Goal: Task Accomplishment & Management: Manage account settings

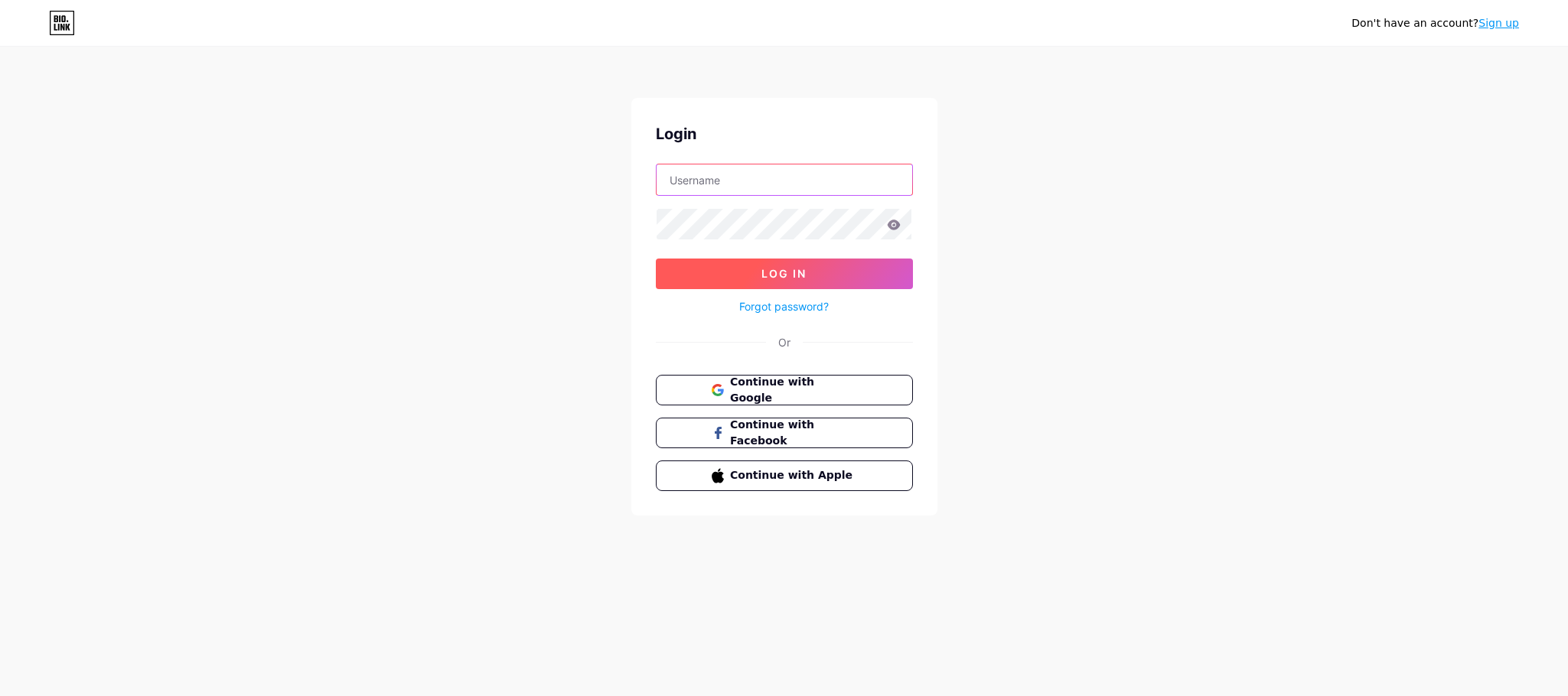
type input "airdroptik"
click at [797, 266] on button "Log In" at bounding box center [784, 274] width 257 height 30
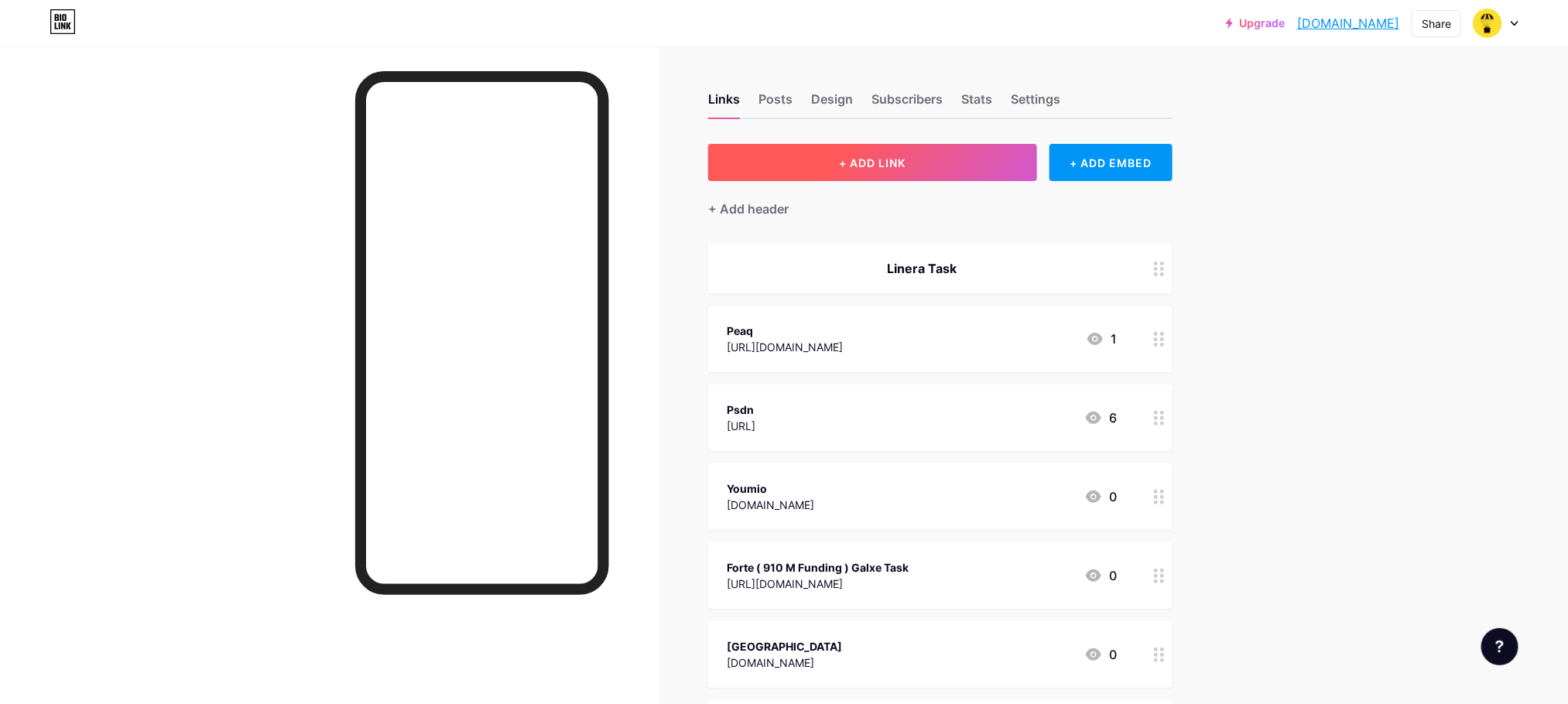
click at [883, 153] on button "+ ADD LINK" at bounding box center [872, 163] width 329 height 37
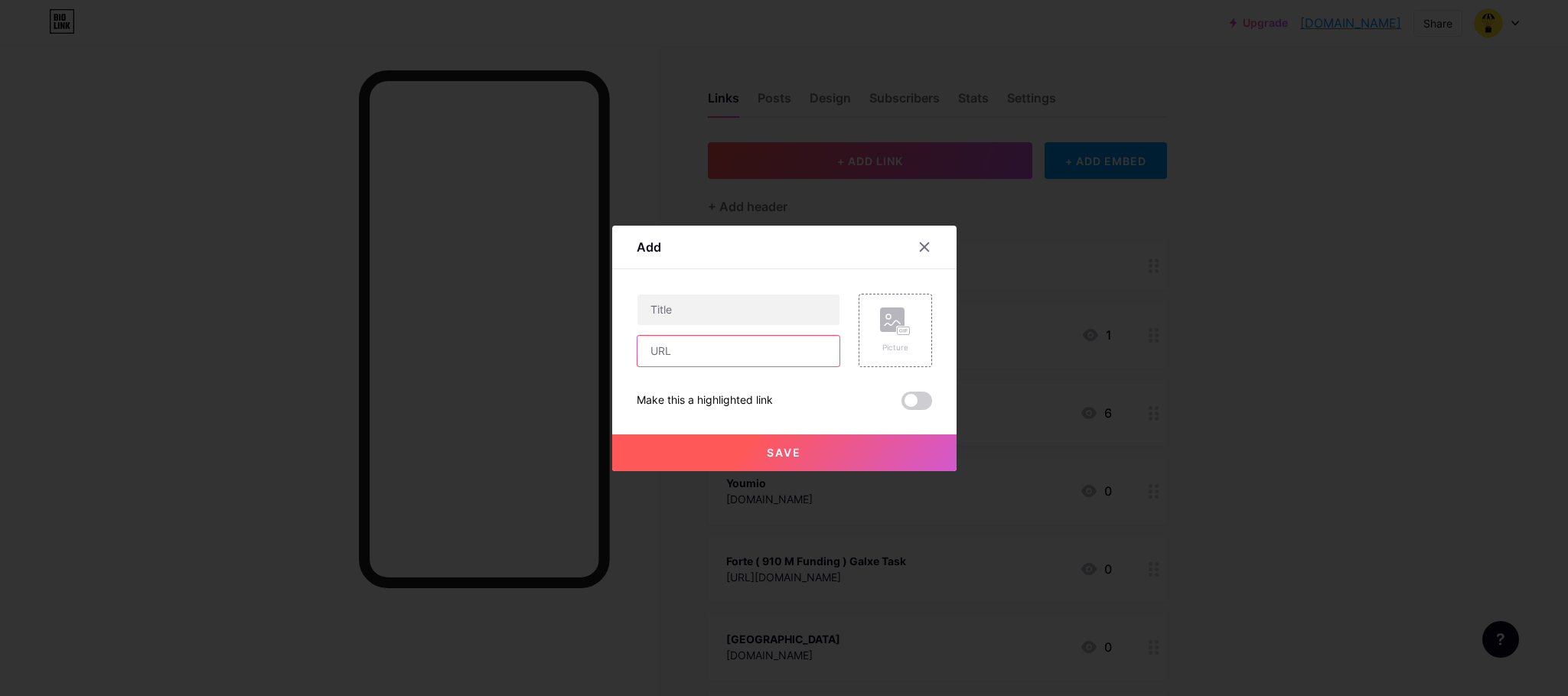
click at [721, 342] on input "text" at bounding box center [739, 351] width 202 height 30
paste input "[URL][DOMAIN_NAME]"
type input "[URL][DOMAIN_NAME]"
click at [763, 276] on div "Content YouTube Play YouTube video without leaving your page. ADD Vimeo Play Vi…" at bounding box center [784, 339] width 296 height 140
click at [753, 299] on input "text" at bounding box center [739, 309] width 202 height 30
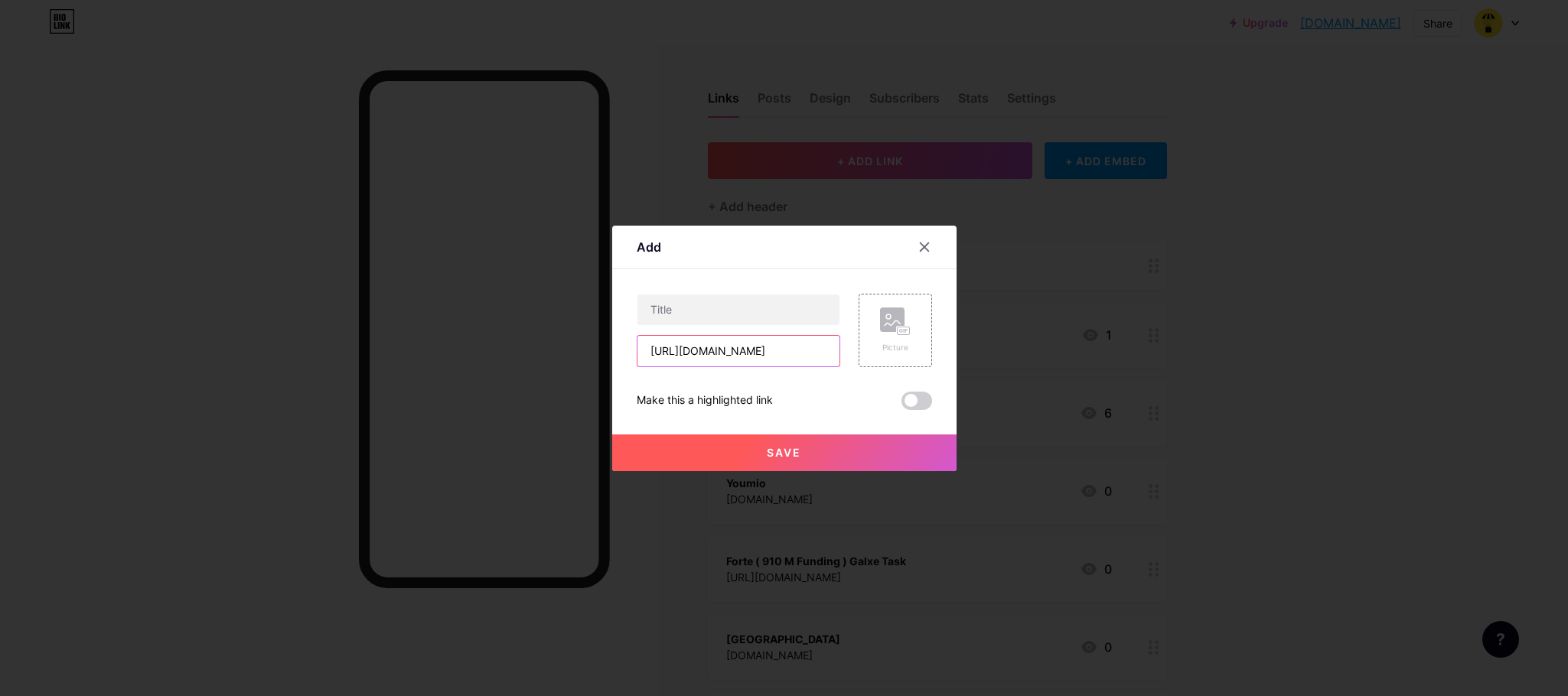
click at [733, 351] on input "[URL][DOMAIN_NAME]" at bounding box center [739, 351] width 202 height 30
click at [705, 304] on input "text" at bounding box center [739, 309] width 202 height 30
paste input "linera"
click at [654, 312] on input "linera" at bounding box center [739, 309] width 202 height 30
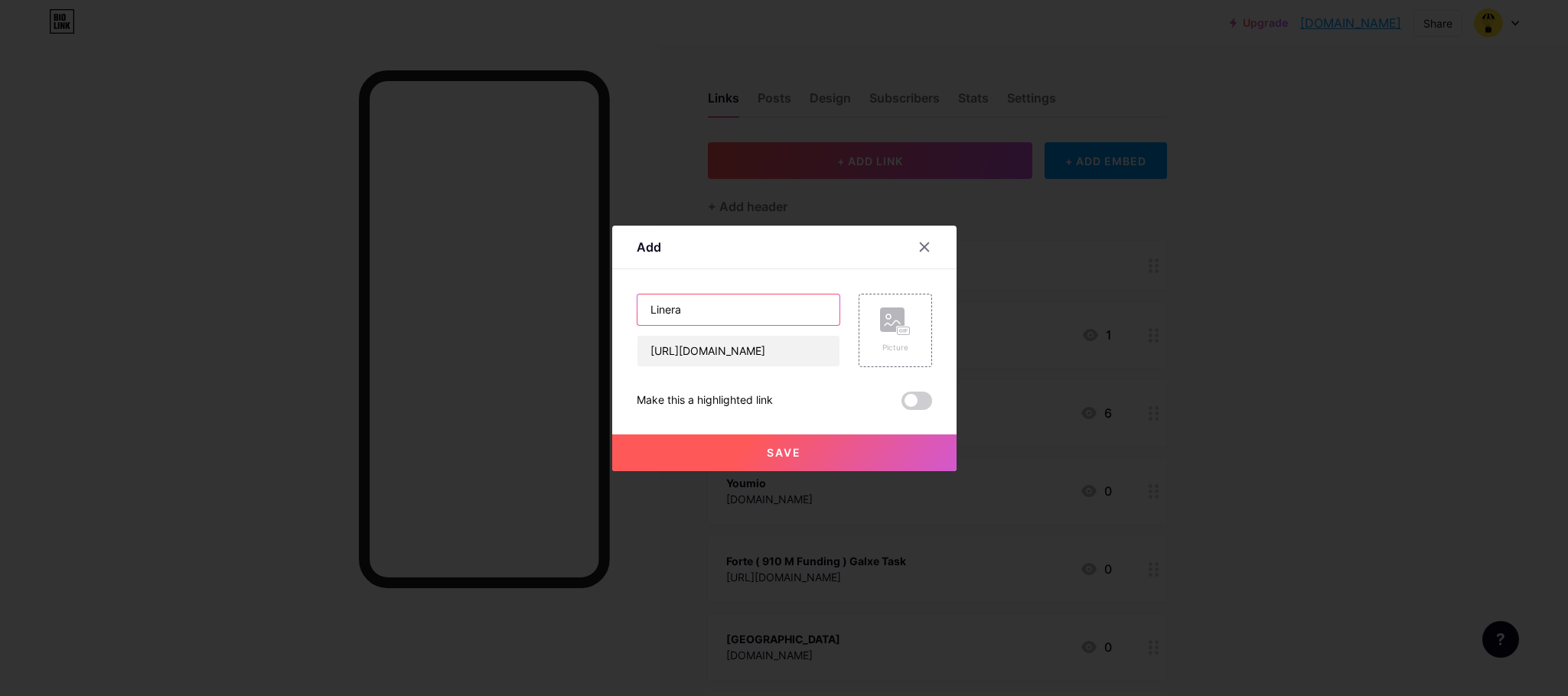
type input "Linera"
click at [782, 437] on button "Save" at bounding box center [784, 453] width 344 height 37
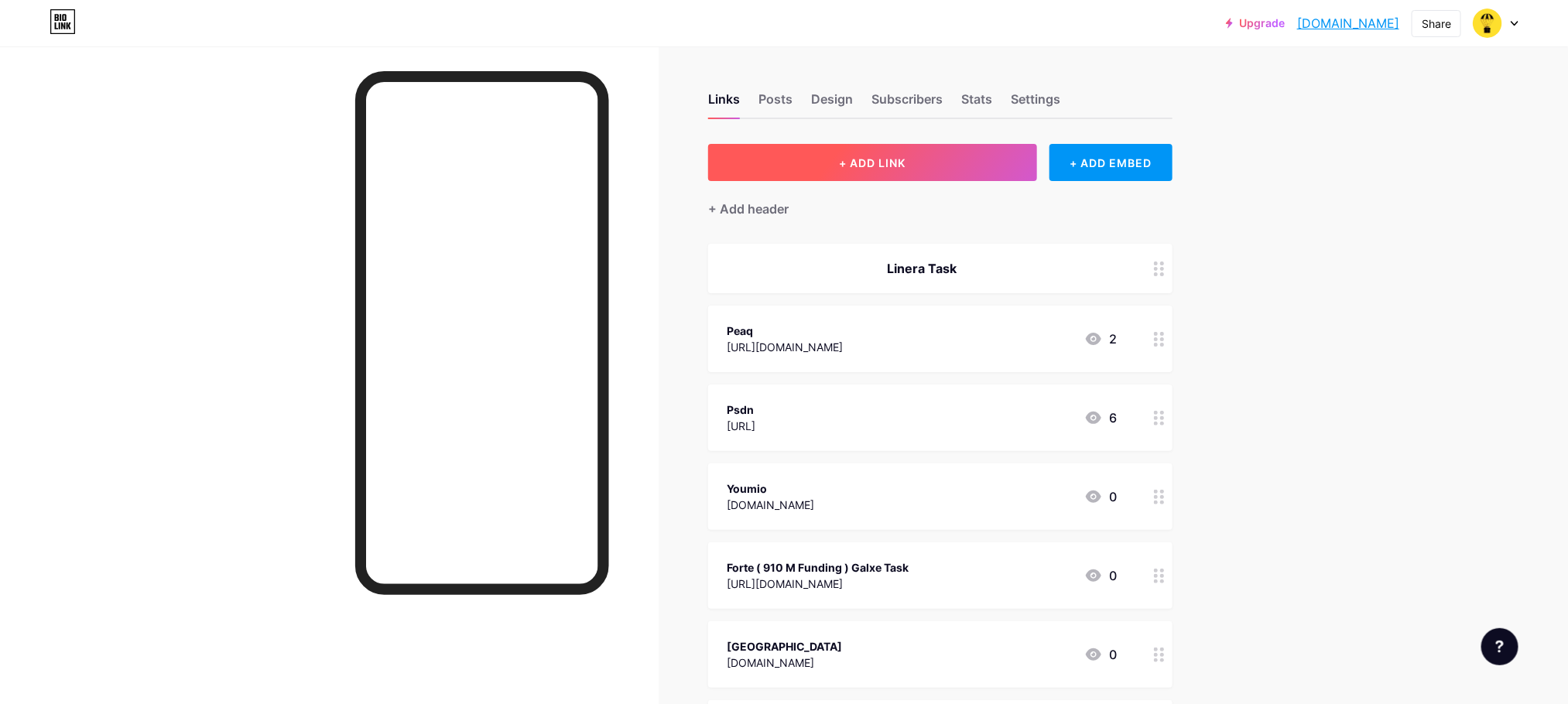
click at [888, 165] on span "+ ADD LINK" at bounding box center [872, 163] width 67 height 13
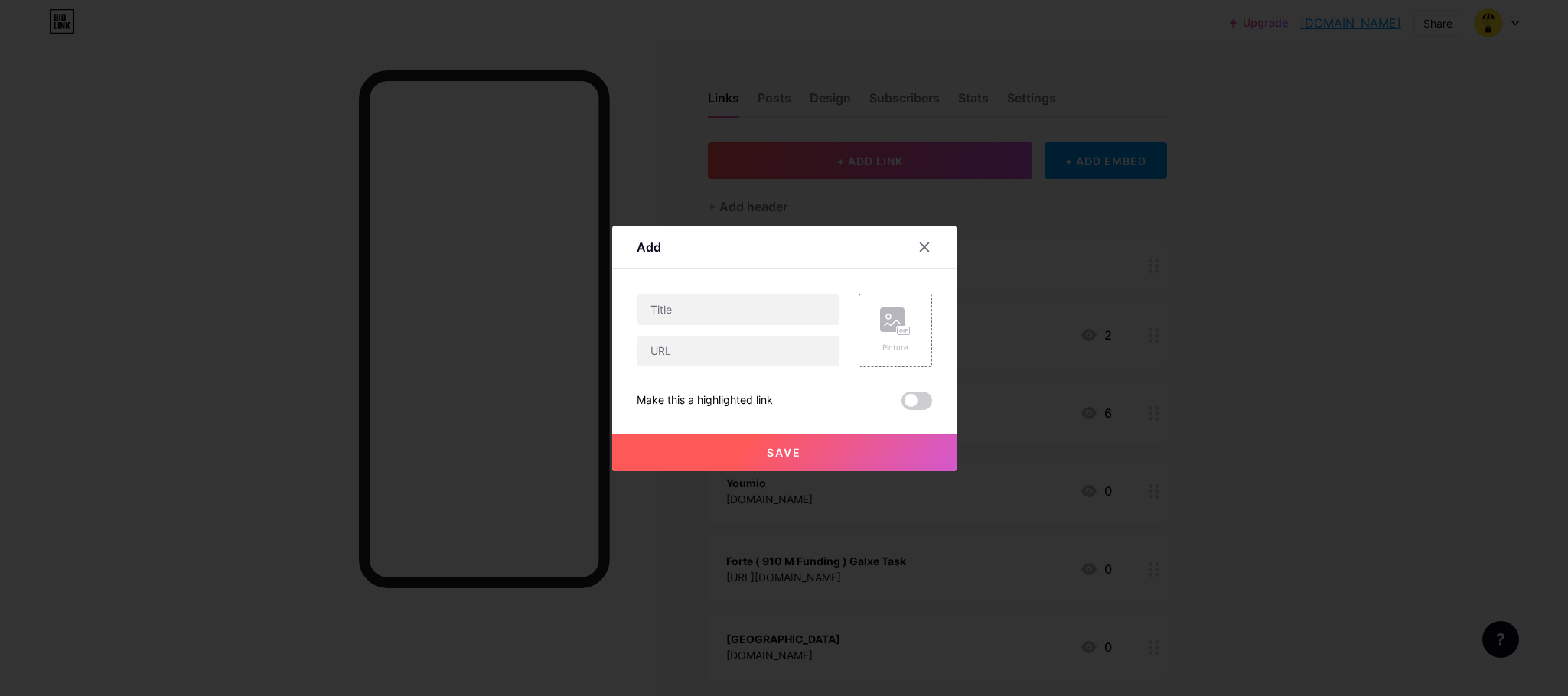
click at [709, 370] on div "Picture Make this a highlighted link Save" at bounding box center [784, 352] width 296 height 117
click at [718, 342] on input "text" at bounding box center [739, 351] width 202 height 30
paste input "[URL][DOMAIN_NAME]"
click at [730, 299] on input "text" at bounding box center [739, 309] width 202 height 30
click at [745, 344] on input "[URL][DOMAIN_NAME]" at bounding box center [739, 351] width 202 height 30
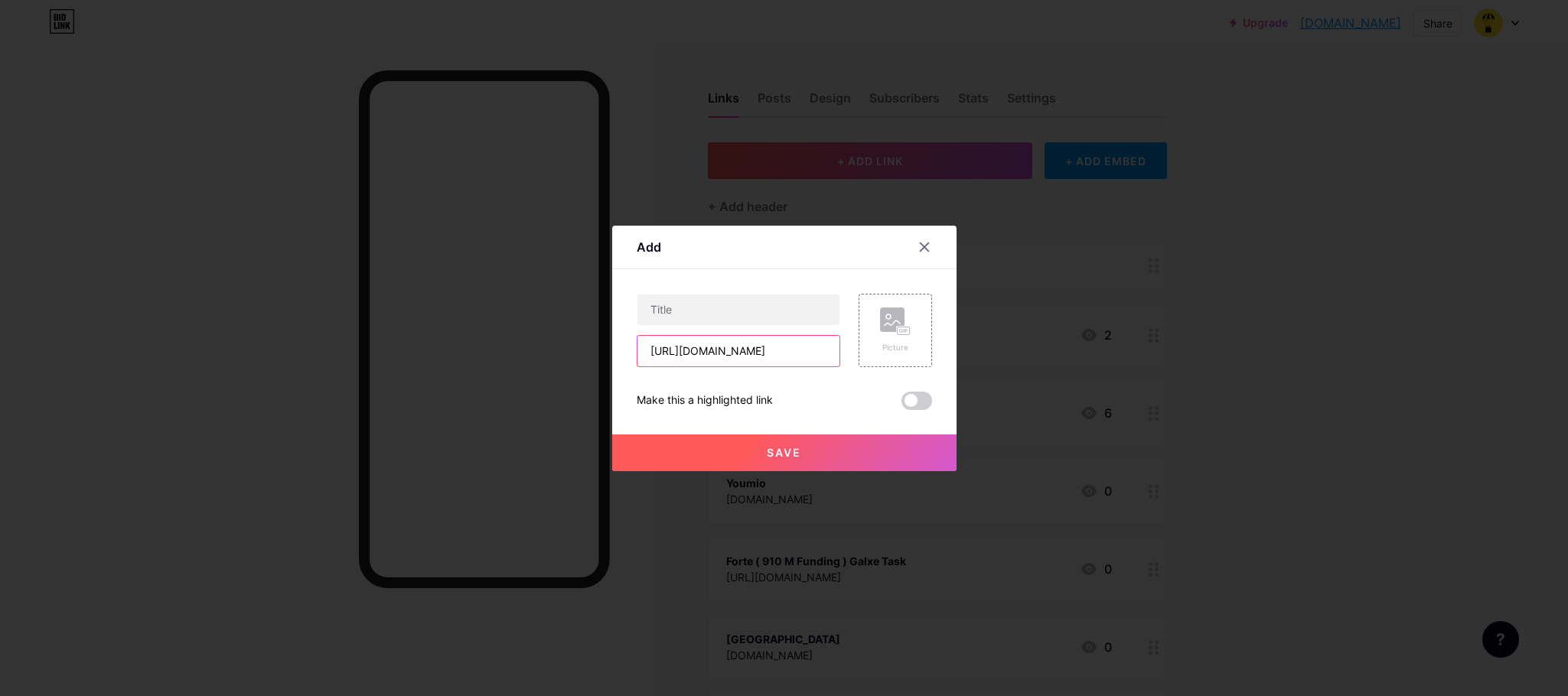
click at [745, 344] on input "[URL][DOMAIN_NAME]" at bounding box center [739, 351] width 202 height 30
paste input "[DOMAIN_NAME][URL]"
type input "[URL][DOMAIN_NAME]"
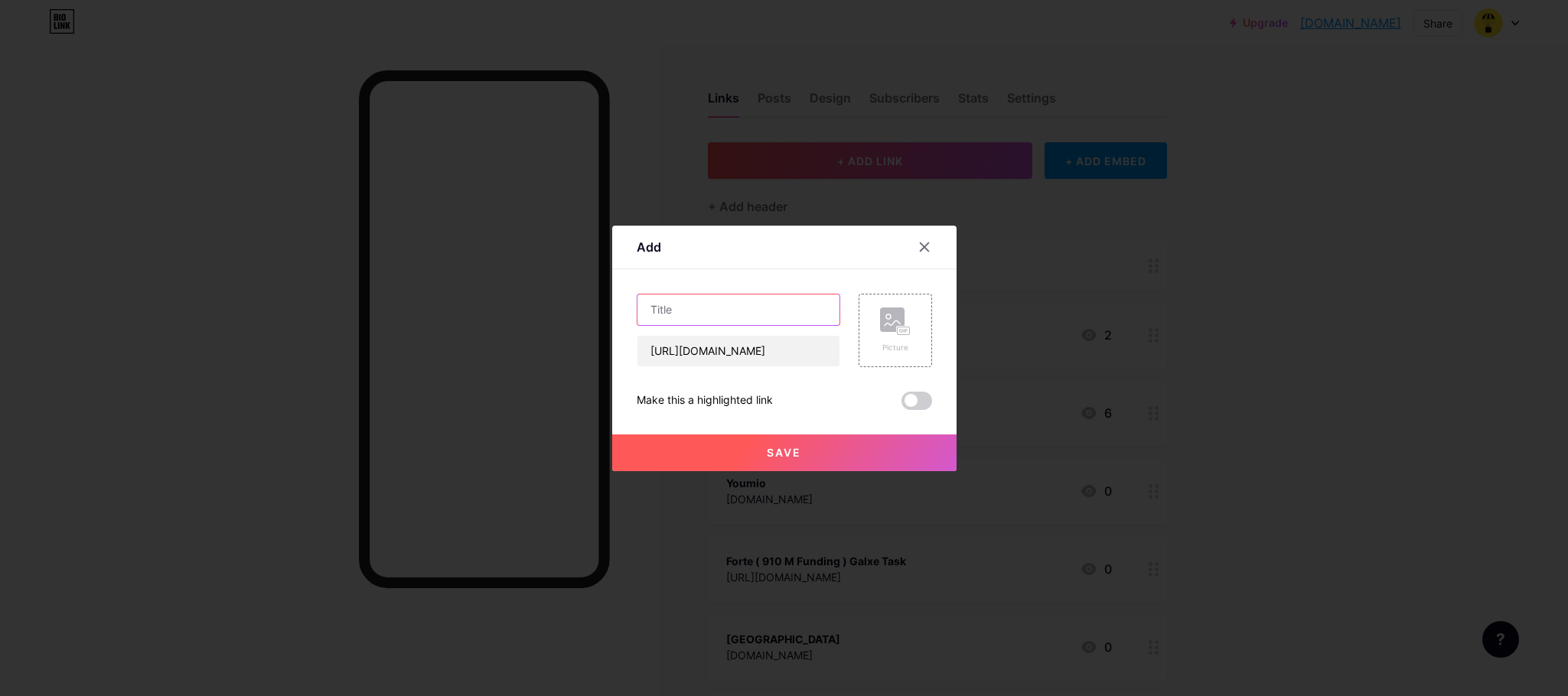
click at [763, 315] on input "text" at bounding box center [739, 309] width 202 height 30
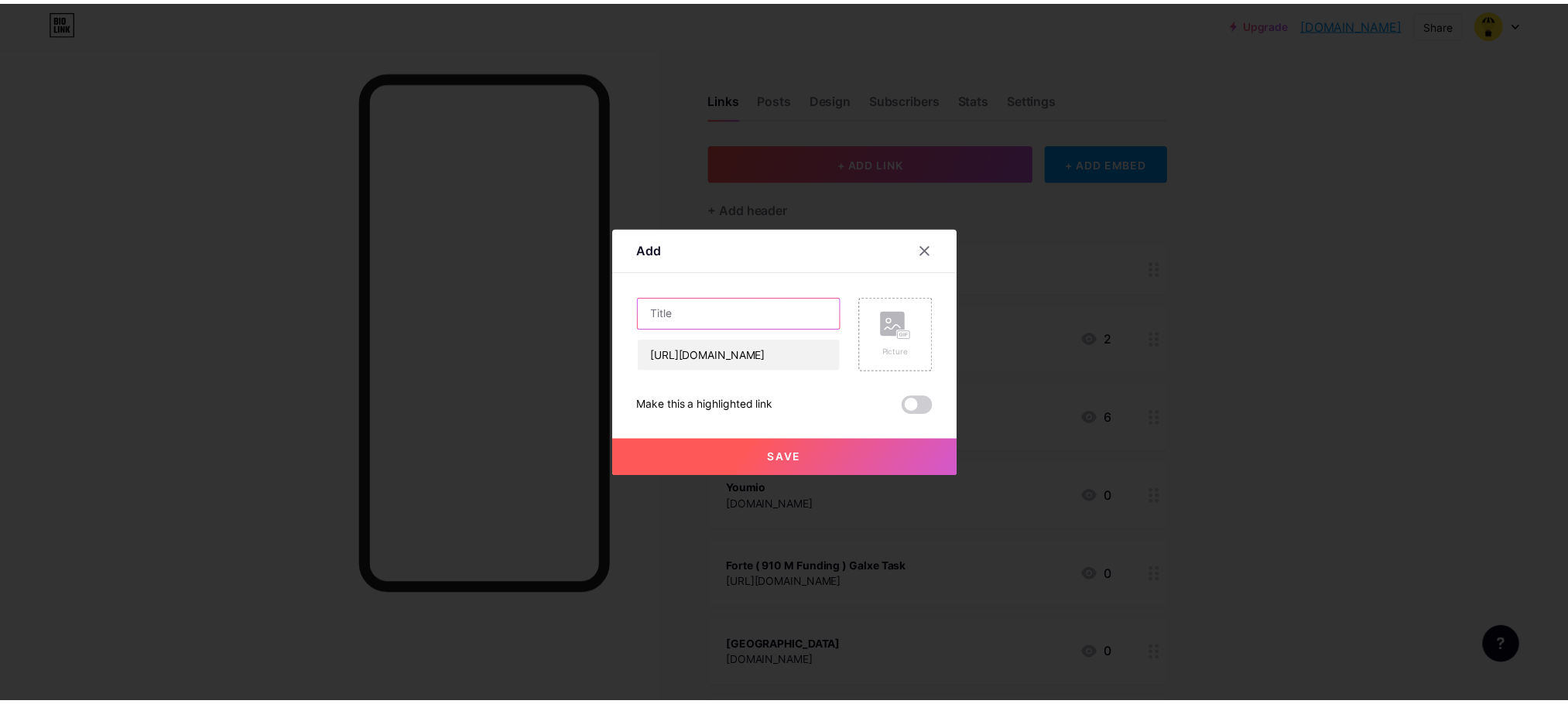
scroll to position [0, 0]
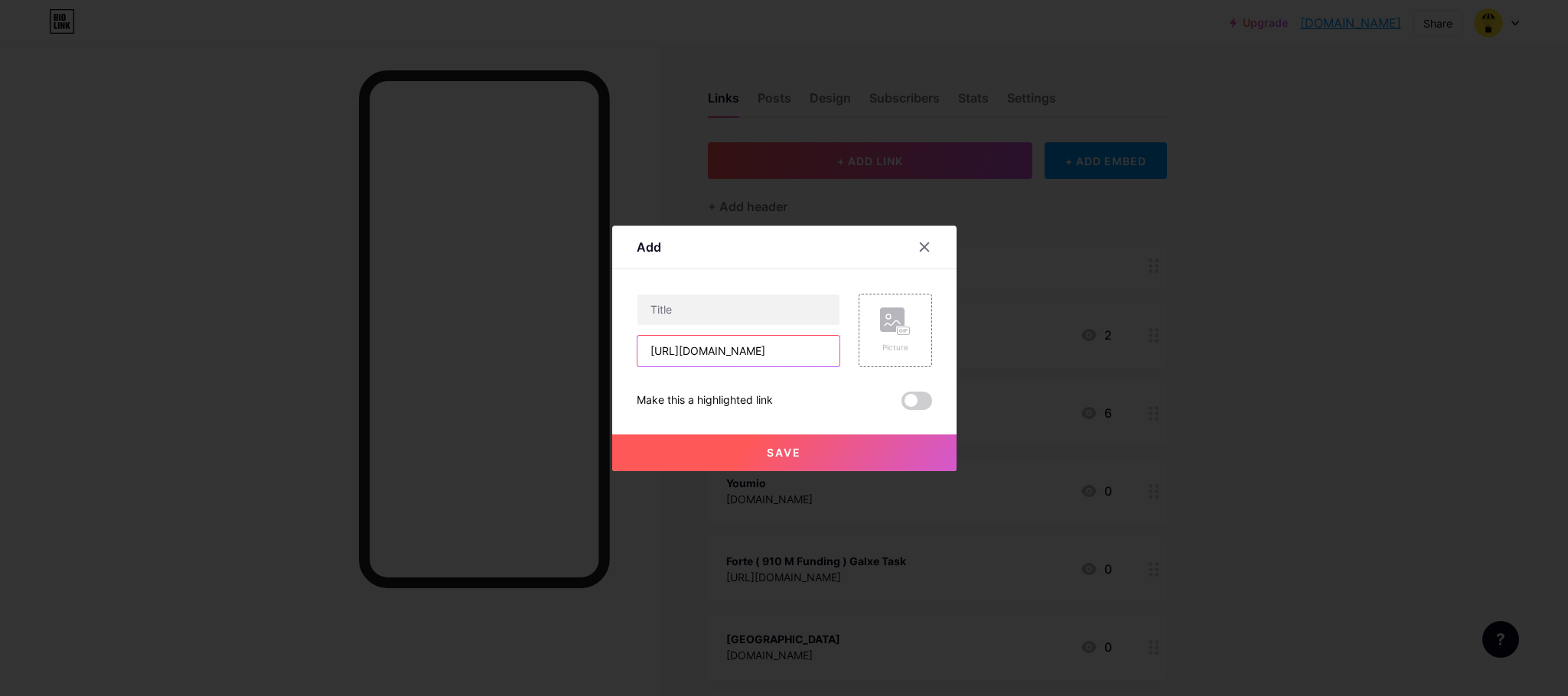
click at [728, 354] on input "[URL][DOMAIN_NAME]" at bounding box center [739, 351] width 202 height 30
click at [723, 304] on input "text" at bounding box center [739, 309] width 202 height 30
paste input "linera"
click at [645, 306] on input "linera" at bounding box center [739, 309] width 202 height 30
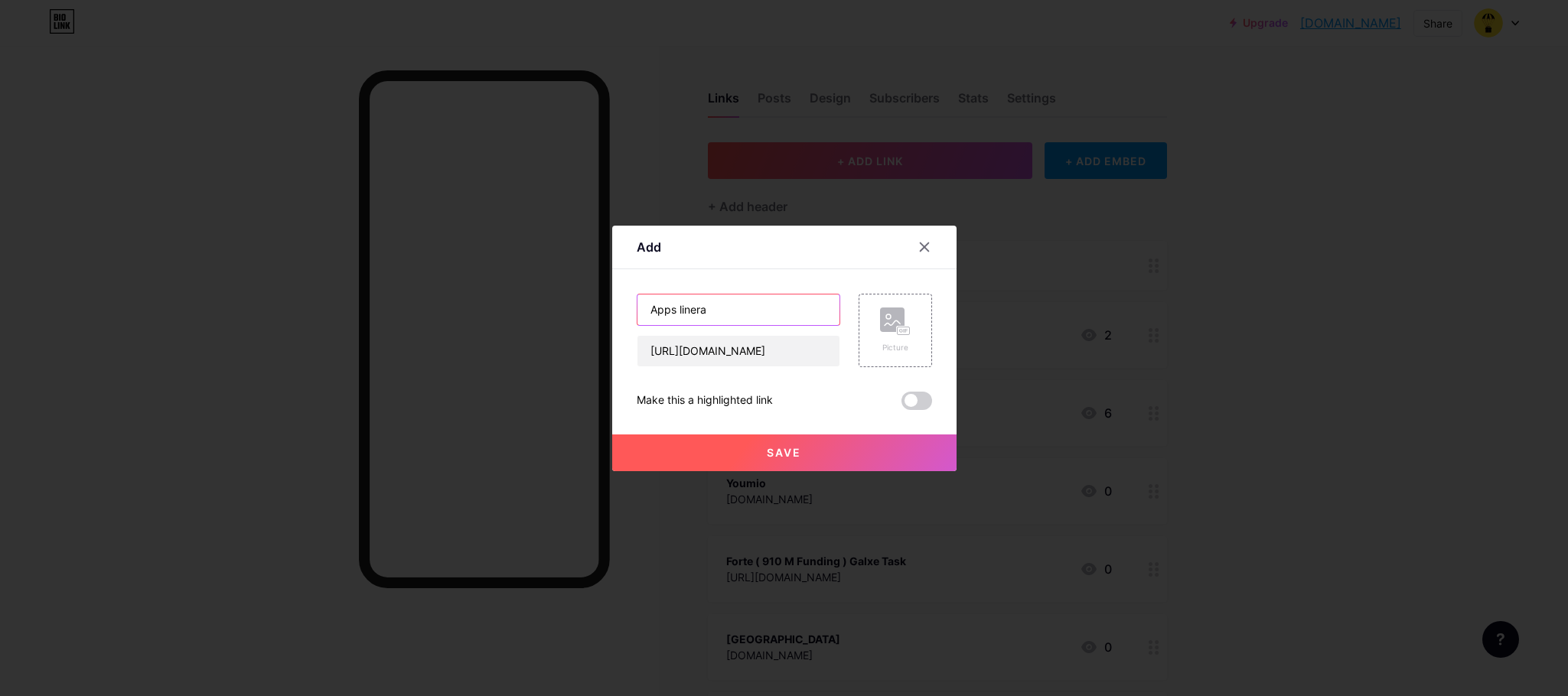
drag, startPoint x: 722, startPoint y: 303, endPoint x: 678, endPoint y: 305, distance: 44.0
click at [678, 305] on input "Apps linera" at bounding box center [739, 309] width 202 height 30
type input "Apps Linera"
click at [792, 459] on button "Save" at bounding box center [784, 453] width 344 height 37
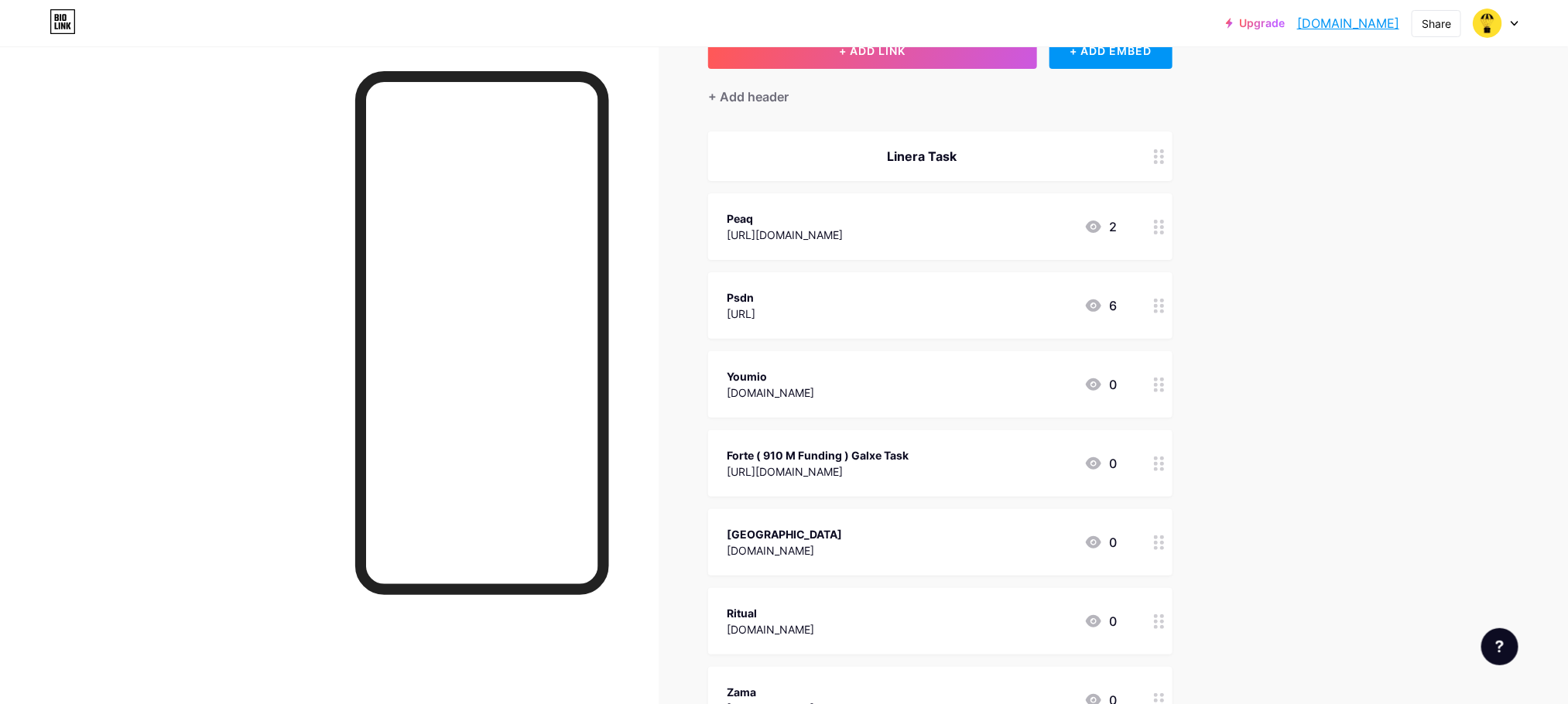
scroll to position [232, 0]
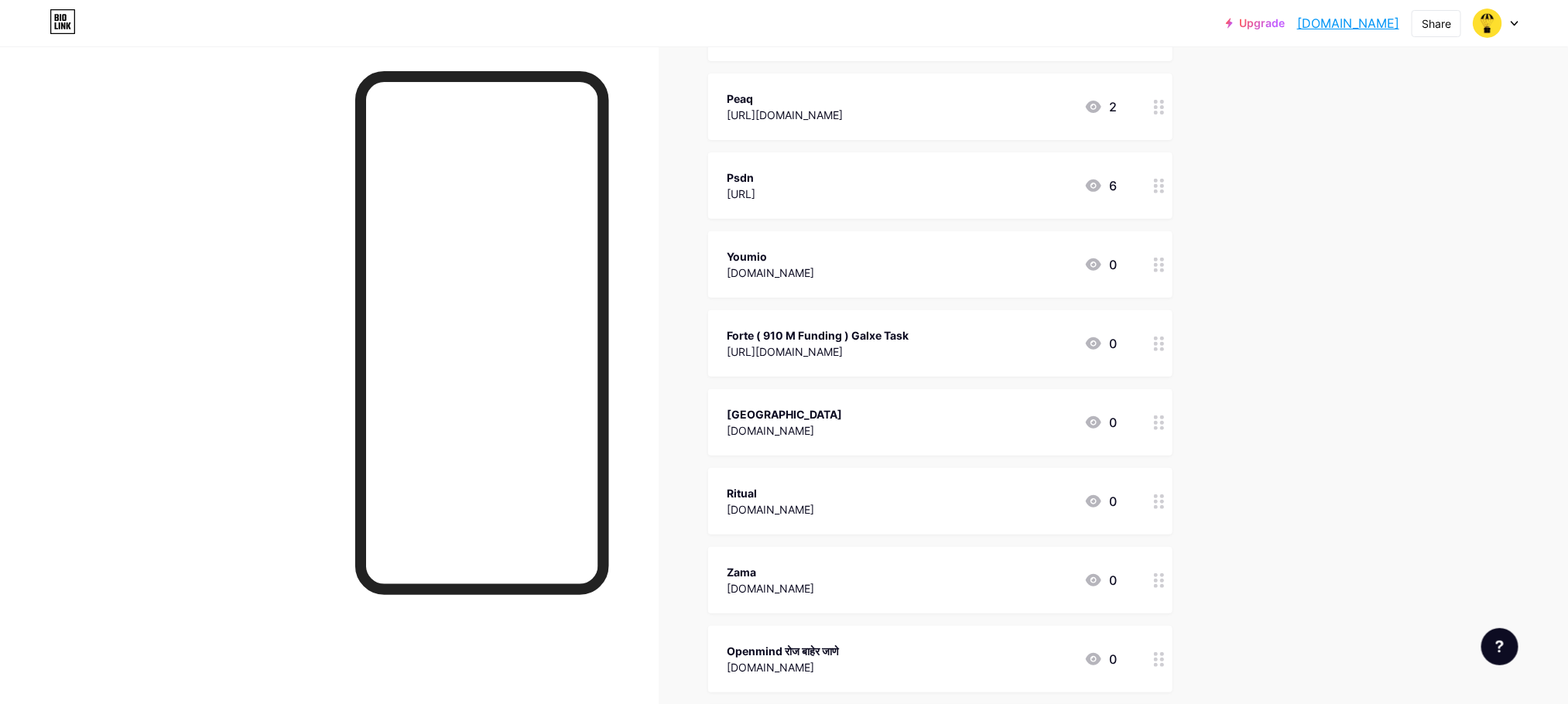
click at [764, 429] on div "[DOMAIN_NAME]" at bounding box center [784, 430] width 115 height 16
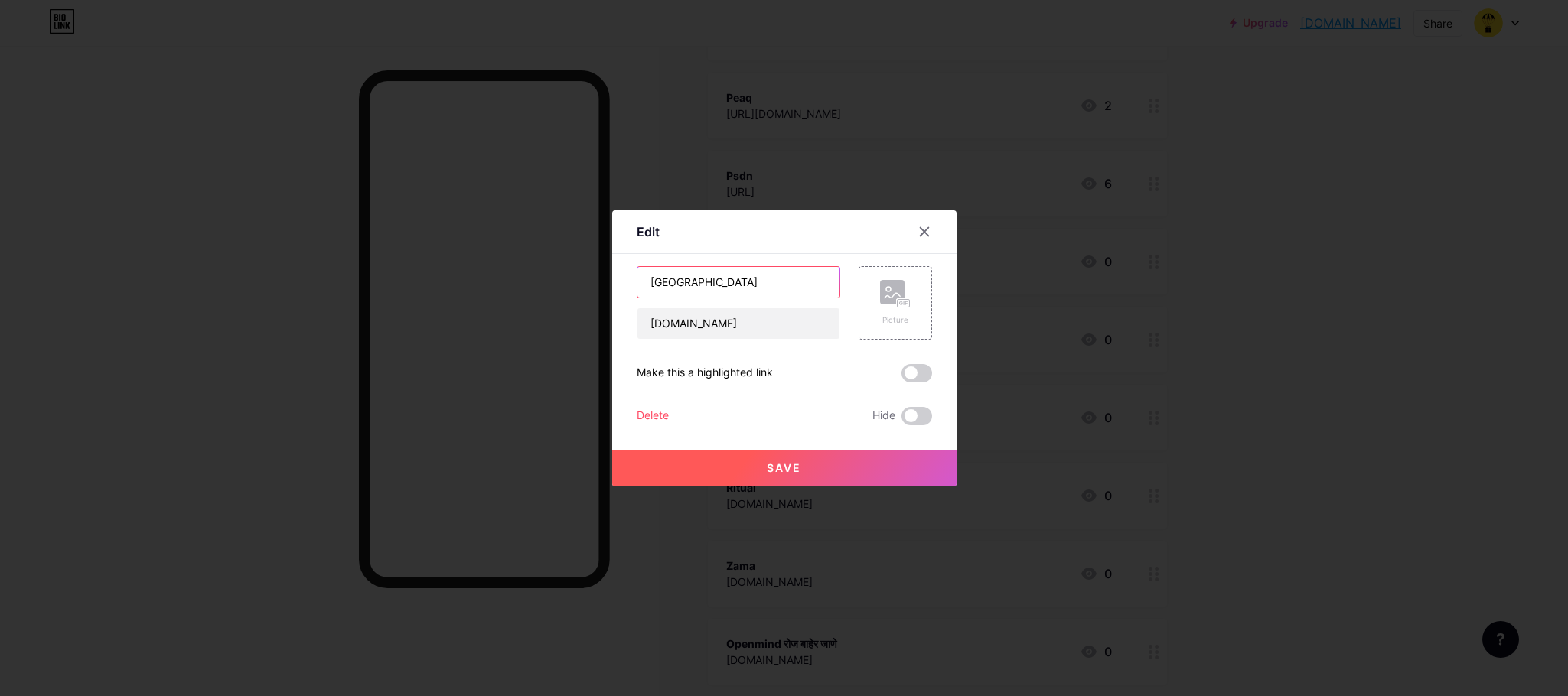
click at [716, 283] on input "[GEOGRAPHIC_DATA]" at bounding box center [739, 282] width 202 height 30
type input "Canton 300 M Funding"
click at [762, 329] on input "[DOMAIN_NAME]" at bounding box center [739, 323] width 202 height 30
type input "G"
click at [676, 287] on input "Canton 300 M Funding" at bounding box center [739, 282] width 202 height 30
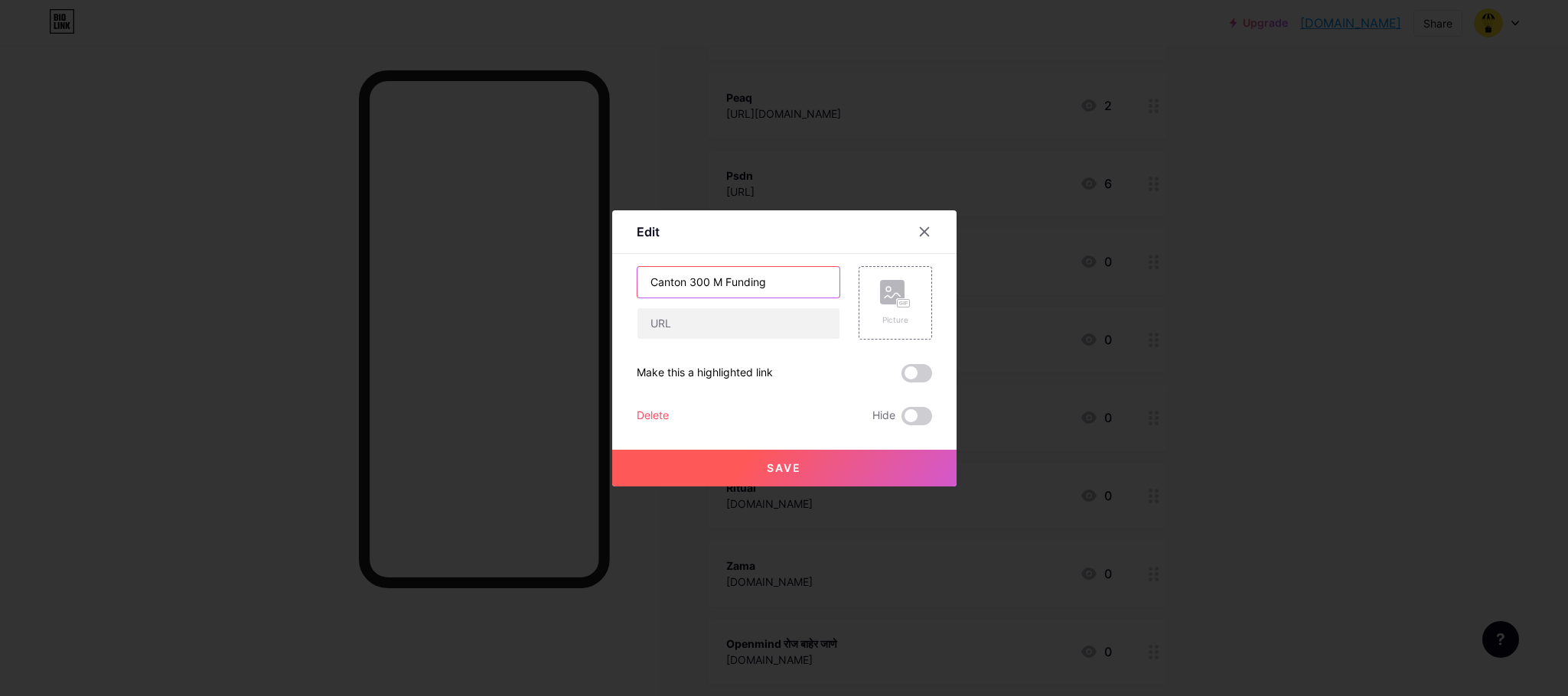
click at [676, 287] on input "Canton 300 M Funding" at bounding box center [739, 282] width 202 height 30
paste input "[URL][DOMAIN_NAME]"
type input "[URL][DOMAIN_NAME]"
click at [749, 482] on button "Save" at bounding box center [784, 468] width 344 height 37
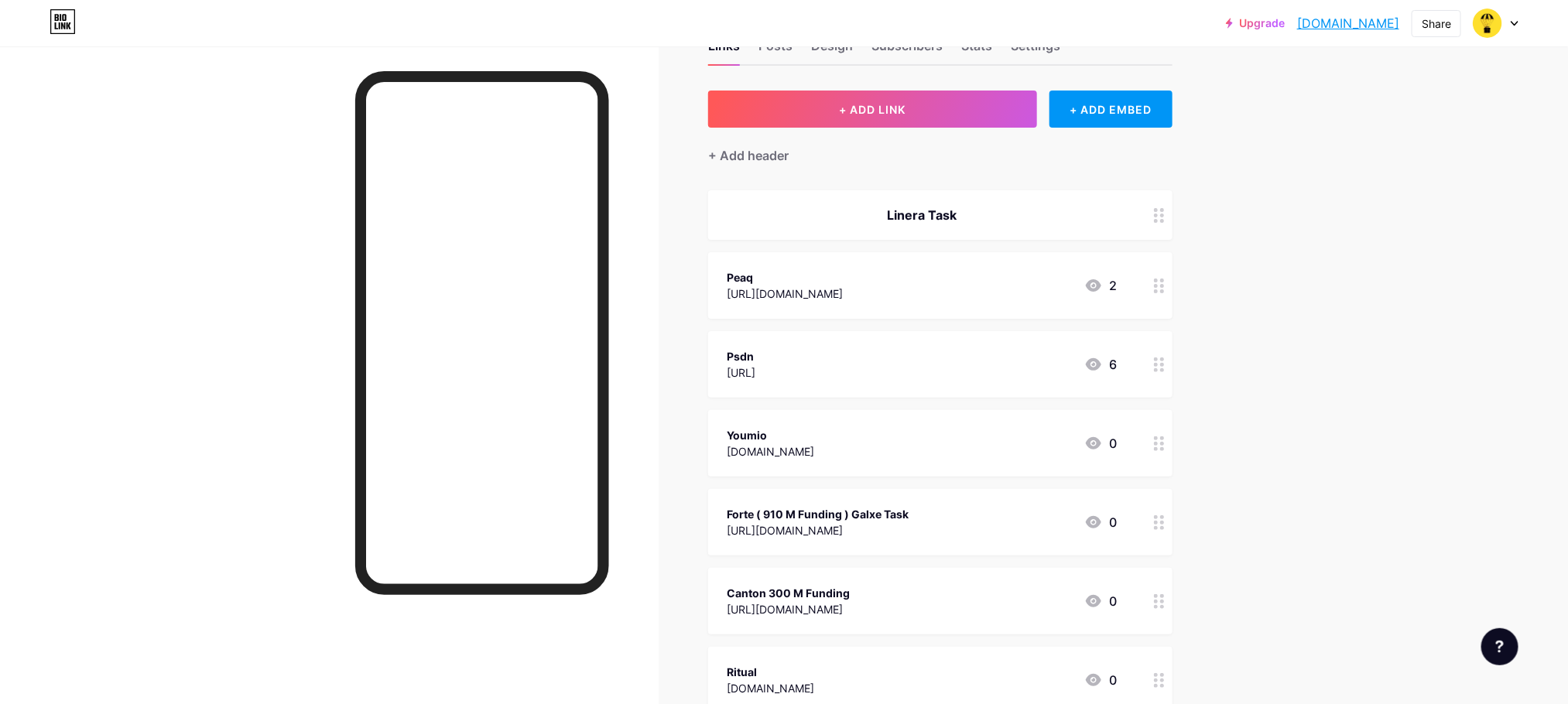
scroll to position [0, 0]
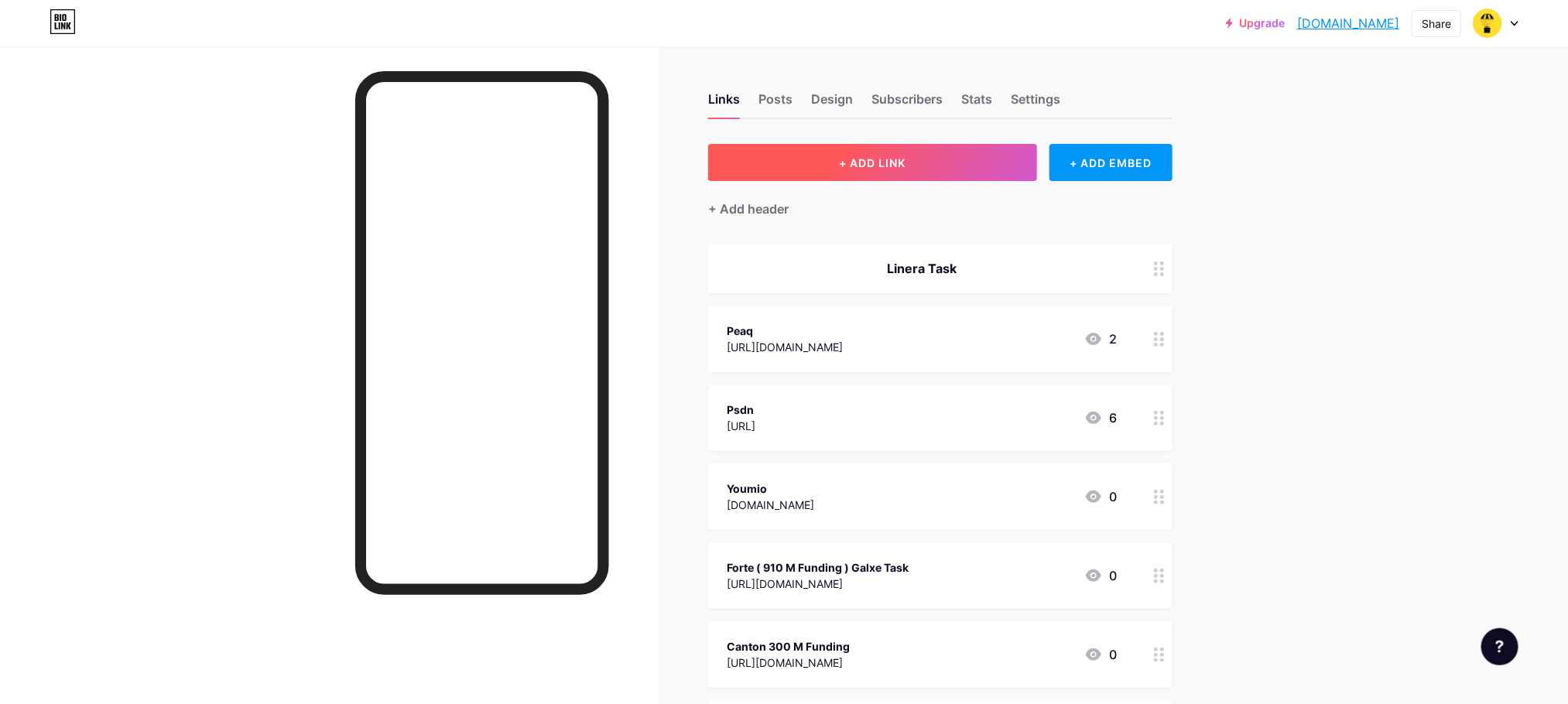
click at [878, 161] on span "+ ADD LINK" at bounding box center [872, 163] width 67 height 13
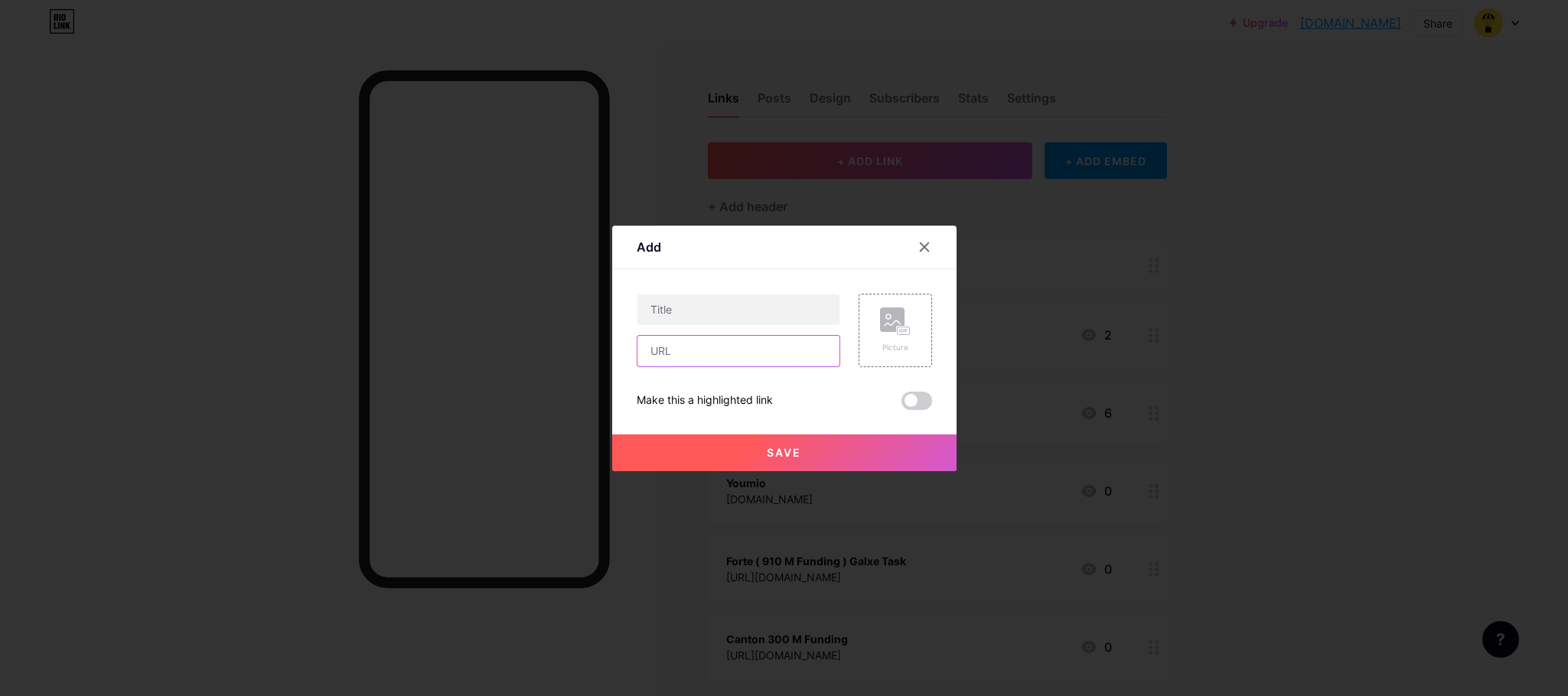
click at [718, 345] on input "text" at bounding box center [739, 351] width 202 height 30
paste input "[URL][DOMAIN_NAME]"
type input "[URL][DOMAIN_NAME]"
click at [761, 299] on input "text" at bounding box center [739, 309] width 202 height 30
click at [704, 351] on input "[URL][DOMAIN_NAME]" at bounding box center [739, 351] width 202 height 30
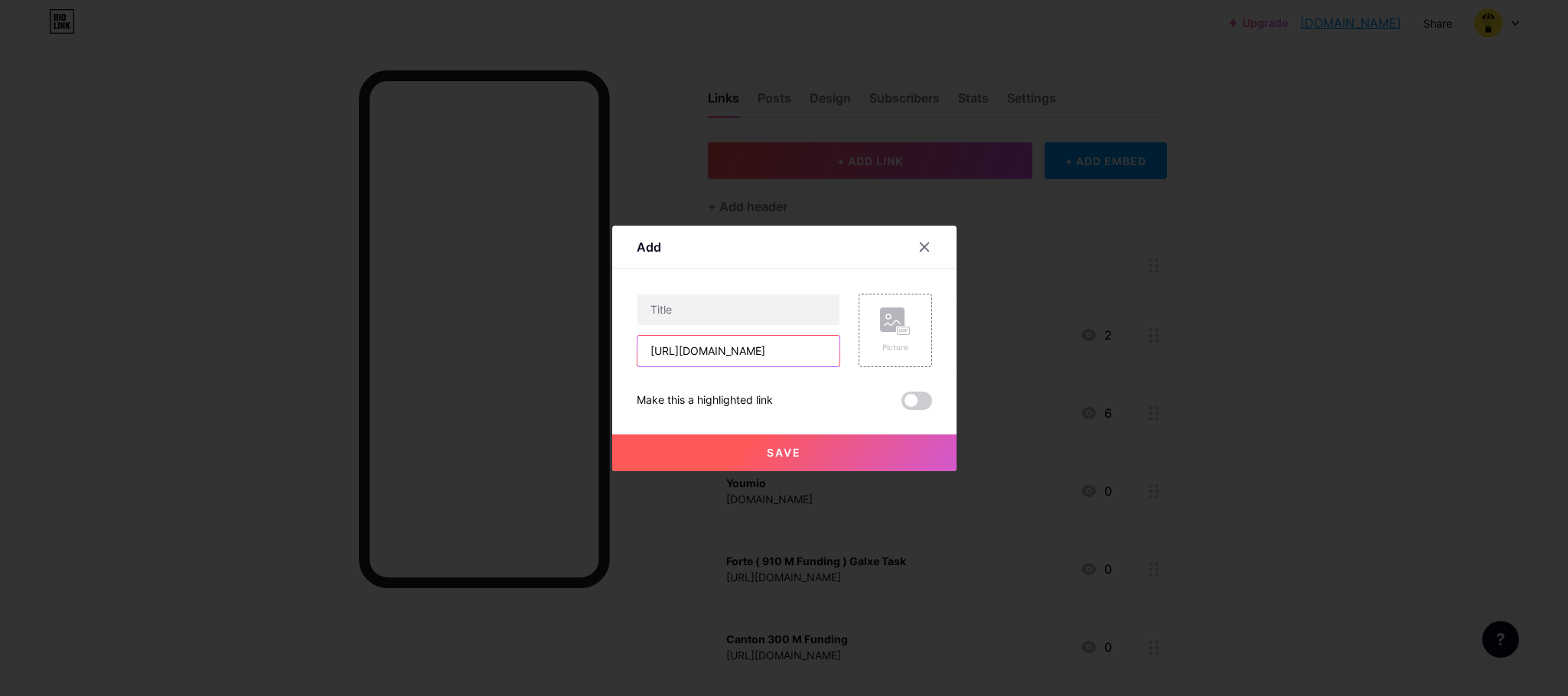
click at [704, 351] on input "[URL][DOMAIN_NAME]" at bounding box center [739, 351] width 202 height 30
click at [741, 306] on input "text" at bounding box center [739, 309] width 202 height 30
paste input "trex"
drag, startPoint x: 653, startPoint y: 308, endPoint x: 643, endPoint y: 308, distance: 10.0
click at [643, 308] on input "trex" at bounding box center [739, 309] width 202 height 30
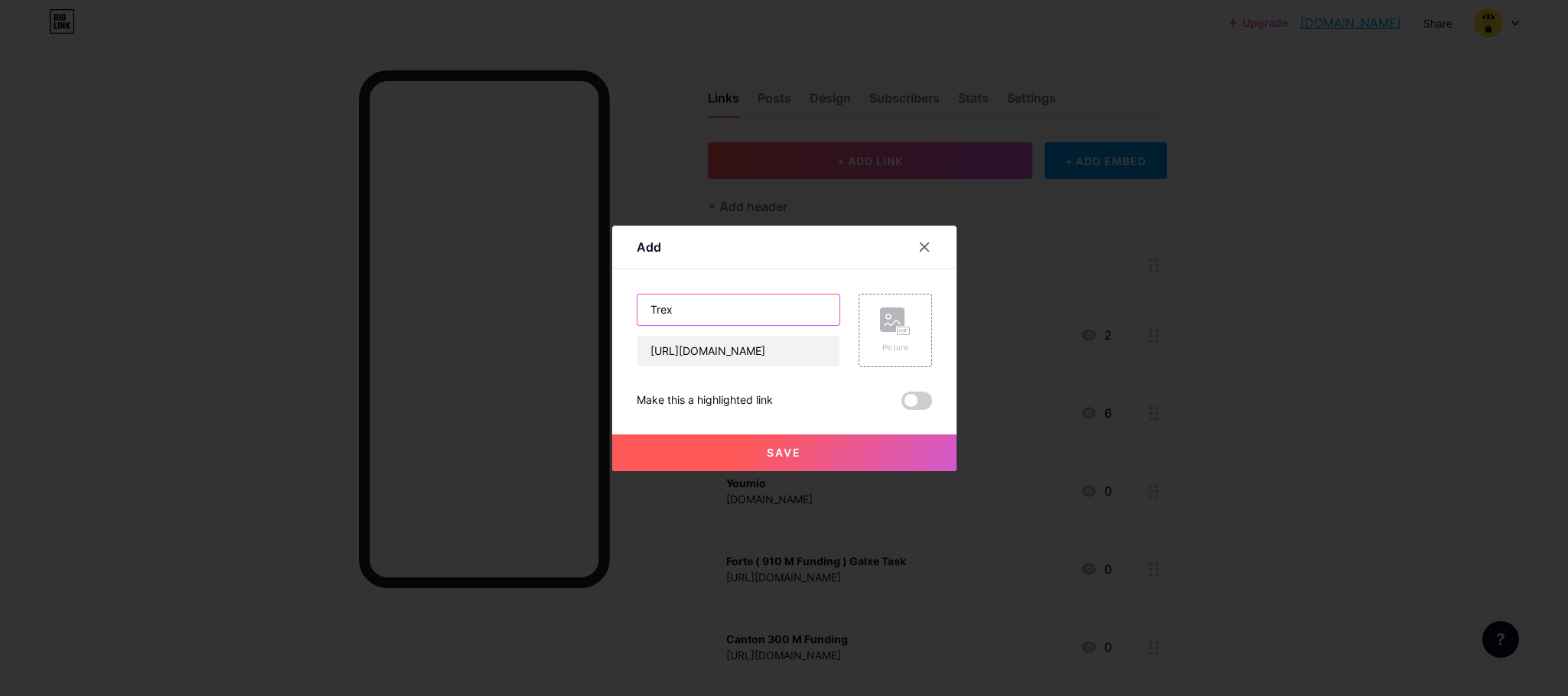
click at [722, 310] on input "Trex" at bounding box center [739, 309] width 202 height 30
click at [762, 315] on input "Trex" at bounding box center [739, 309] width 202 height 30
paste input "FZBI8R9X"
type input "Trex FZBI8R9X"
click at [804, 442] on button "Save" at bounding box center [784, 453] width 344 height 37
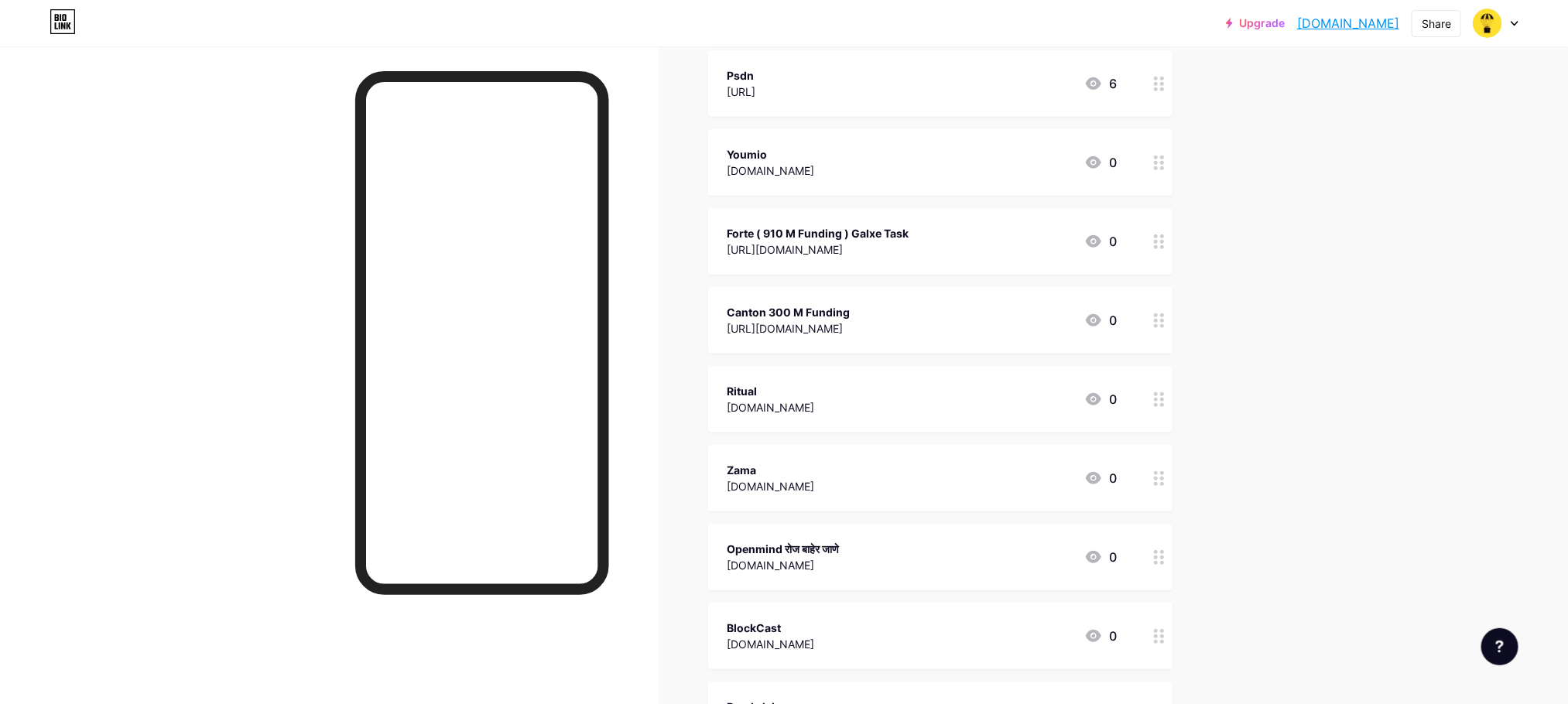
scroll to position [464, 0]
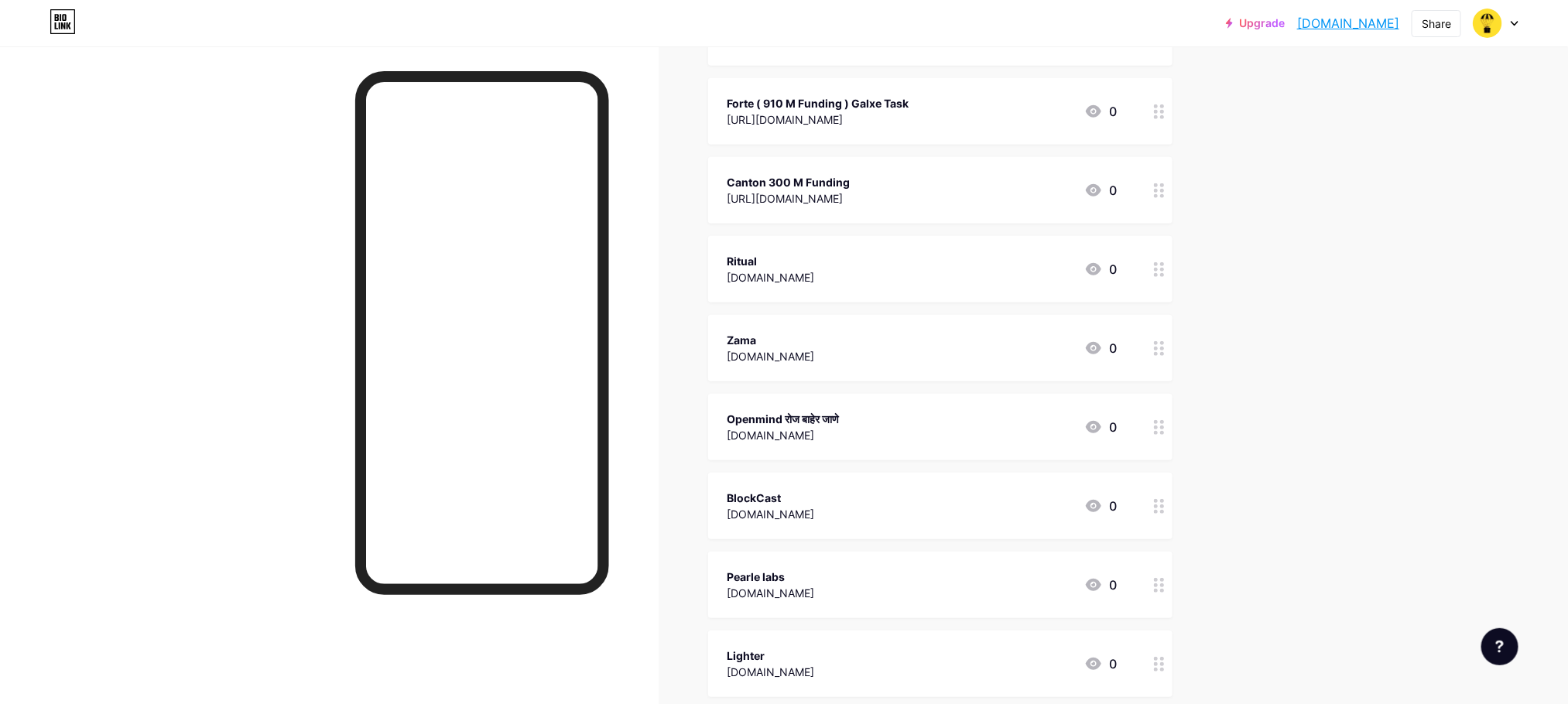
click at [839, 427] on div "[DOMAIN_NAME]" at bounding box center [782, 435] width 112 height 16
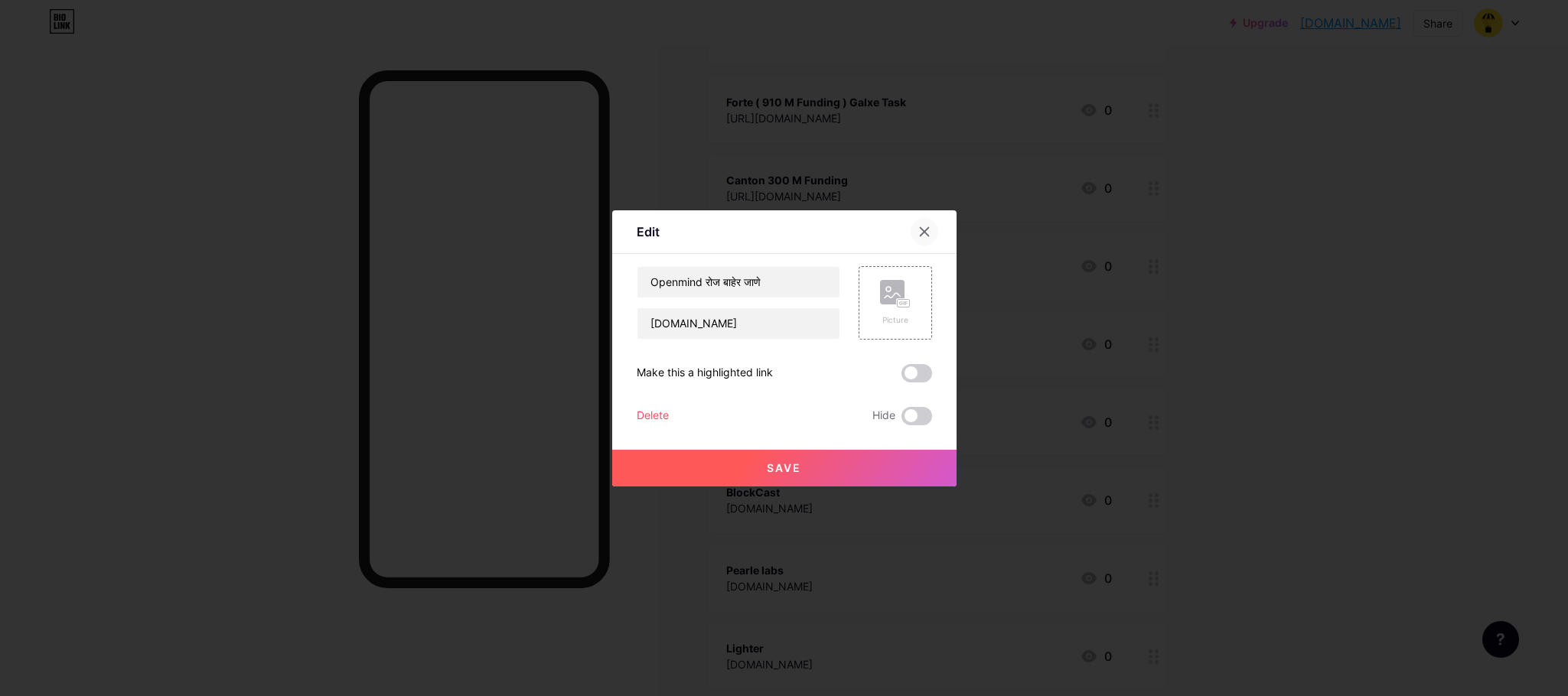
click at [923, 226] on icon at bounding box center [924, 231] width 12 height 12
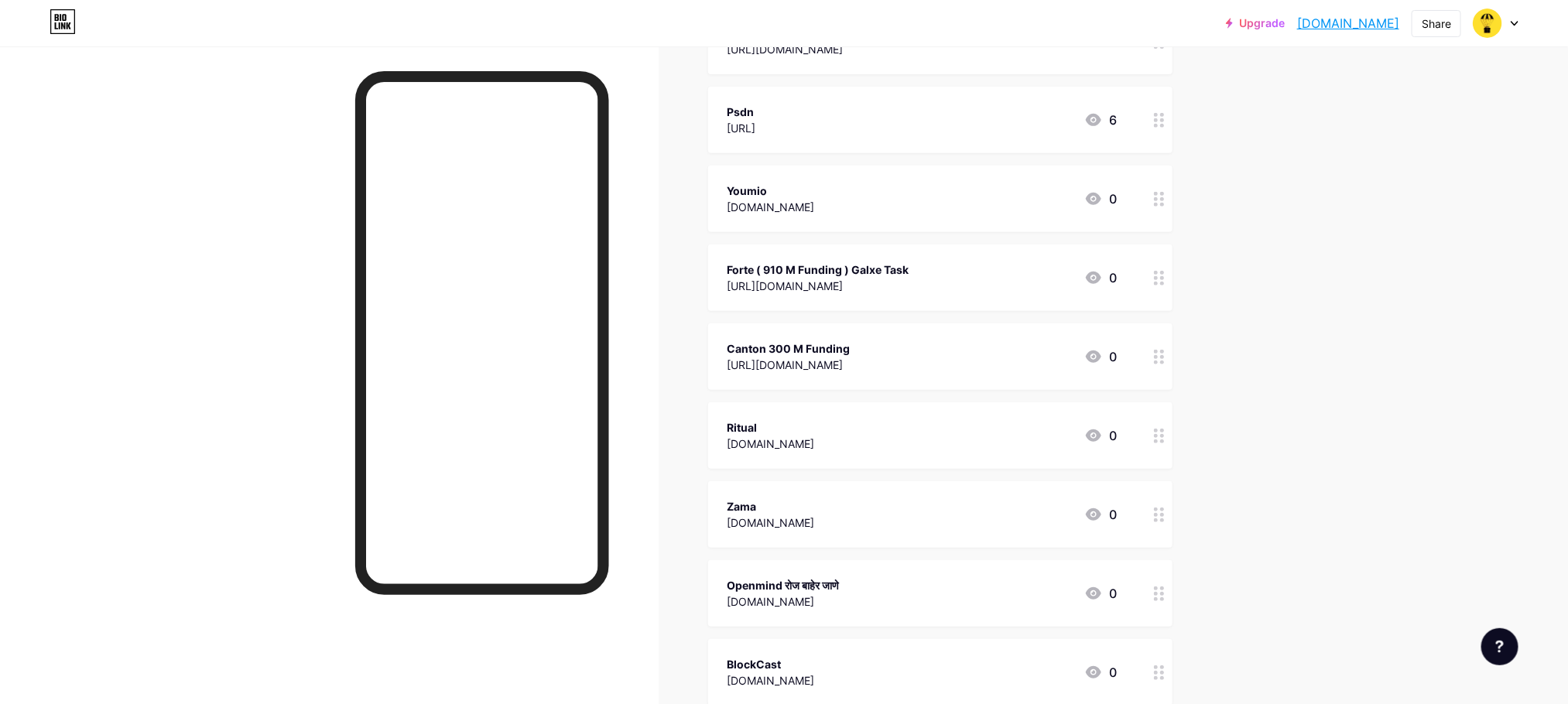
scroll to position [0, 0]
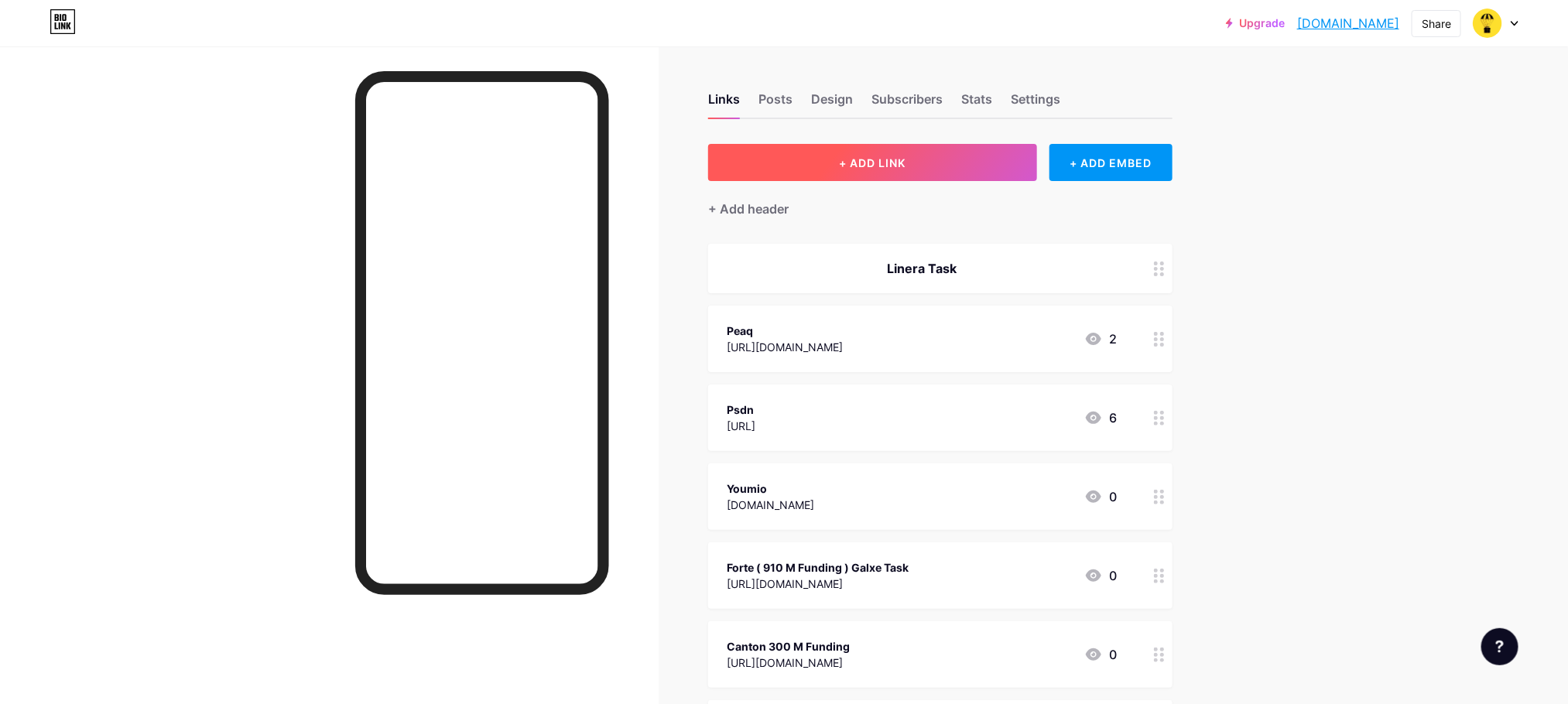
click at [822, 151] on button "+ ADD LINK" at bounding box center [872, 163] width 329 height 37
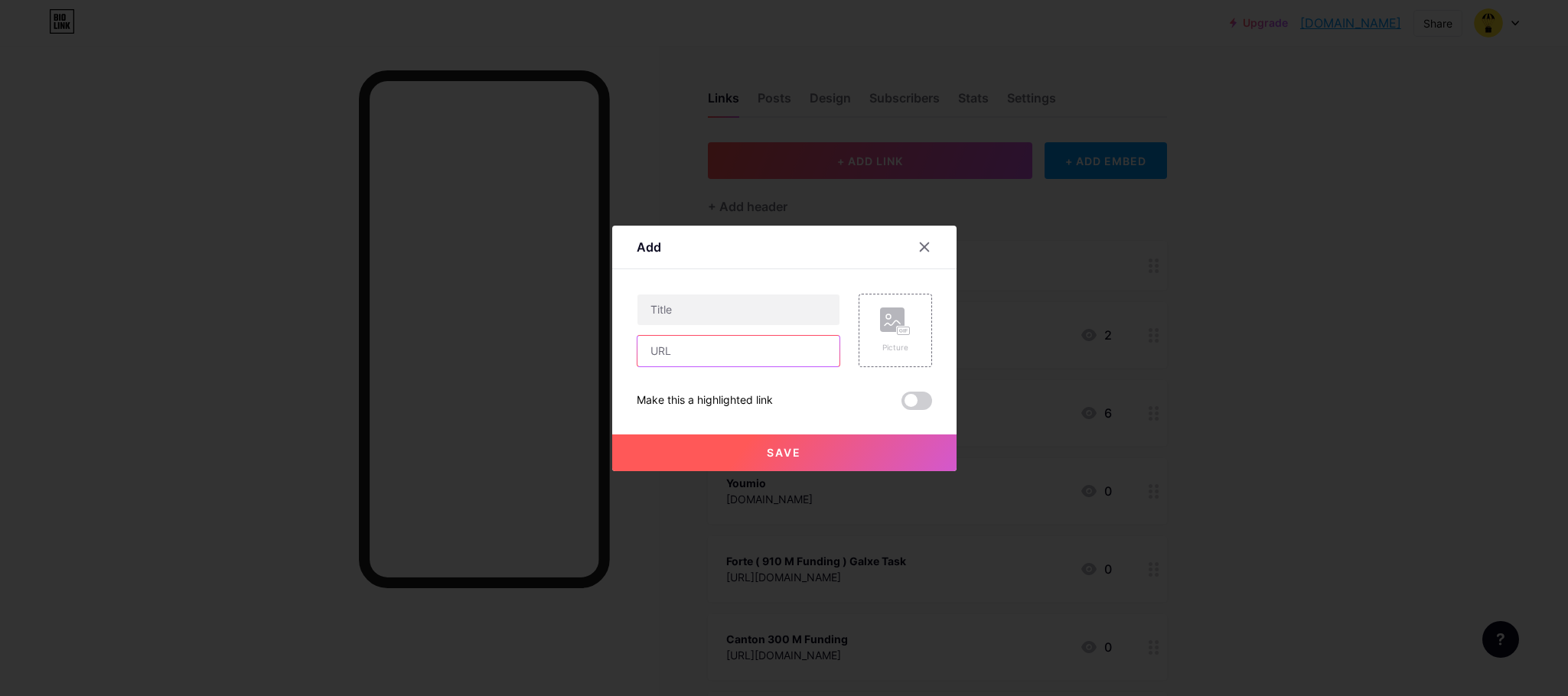
click at [698, 345] on input "text" at bounding box center [739, 351] width 202 height 30
paste input "[URL][DOMAIN_NAME]"
click at [751, 350] on input "[URL][DOMAIN_NAME]" at bounding box center [739, 351] width 202 height 30
click at [750, 350] on input "[URL][DOMAIN_NAME]" at bounding box center [739, 351] width 202 height 30
type input "[URL][DOMAIN_NAME]"
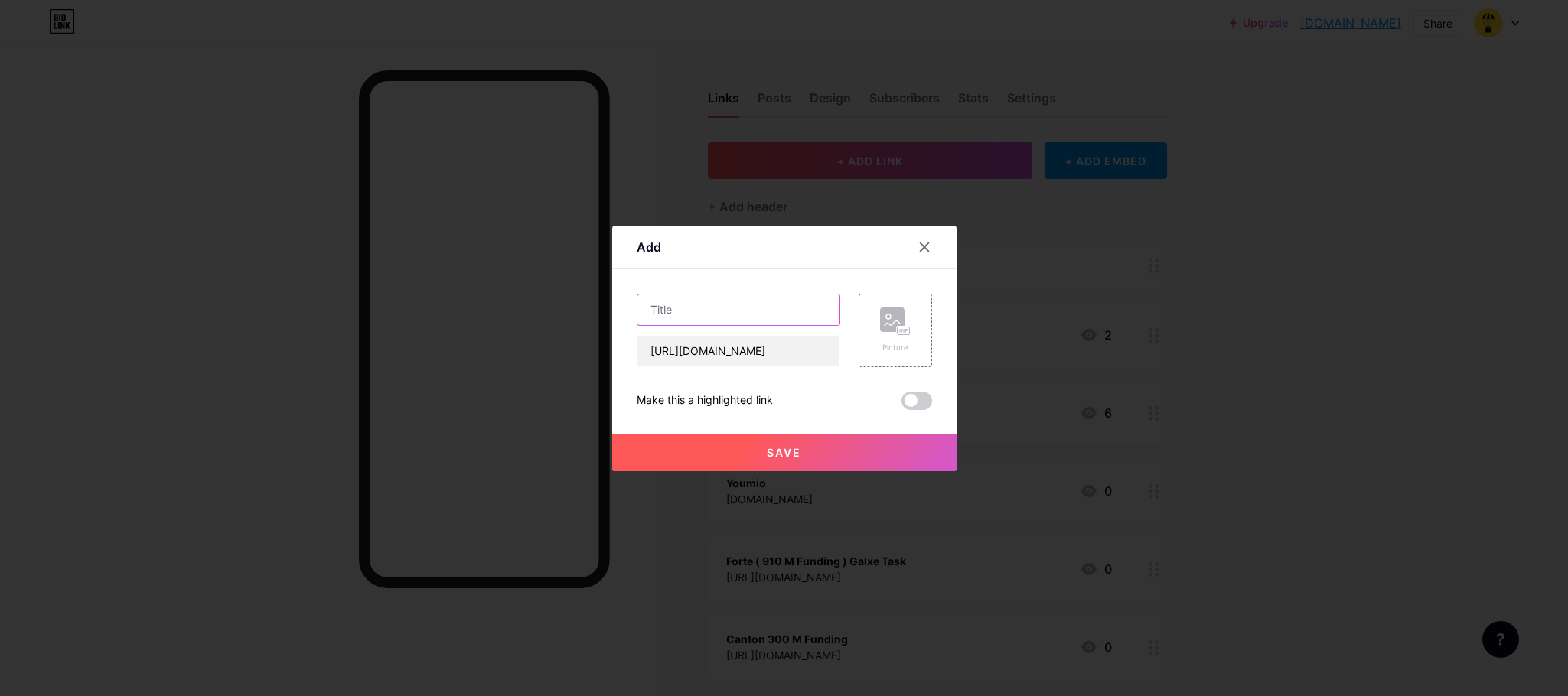
click at [699, 297] on input "text" at bounding box center [739, 309] width 202 height 30
paste input "linera"
click at [700, 349] on input "[URL][DOMAIN_NAME]" at bounding box center [739, 351] width 202 height 30
click at [723, 317] on input "linera" at bounding box center [739, 309] width 202 height 30
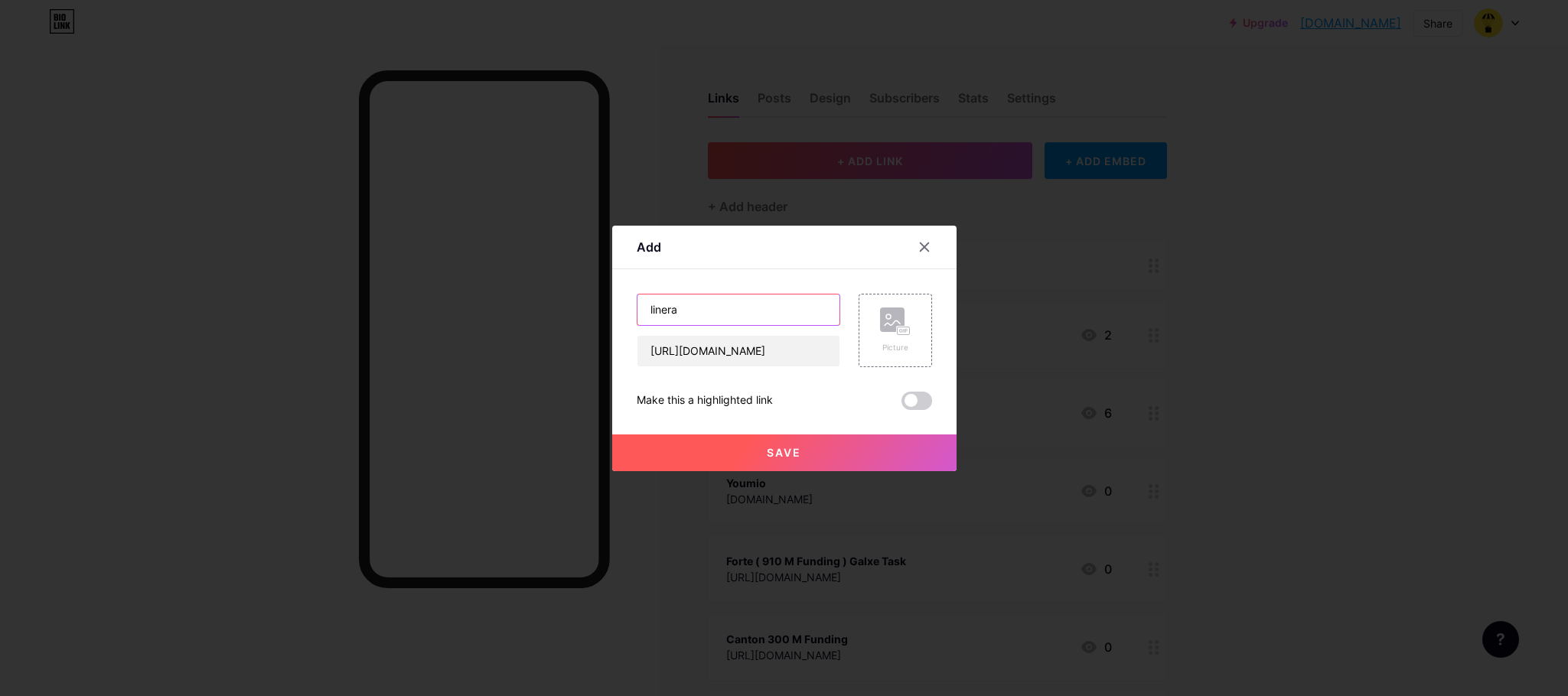
paste input "guild"
type input "linera guild"
click at [782, 455] on span "Save" at bounding box center [784, 453] width 34 height 13
